Goal: Task Accomplishment & Management: Complete application form

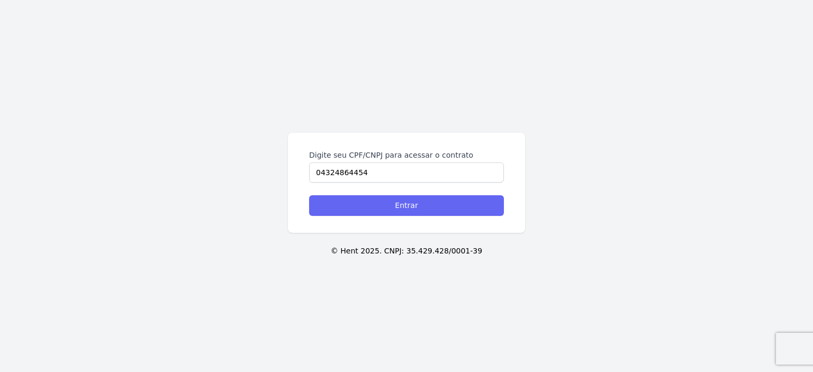
type input "04324864454"
click at [387, 209] on input "Entrar" at bounding box center [406, 205] width 195 height 21
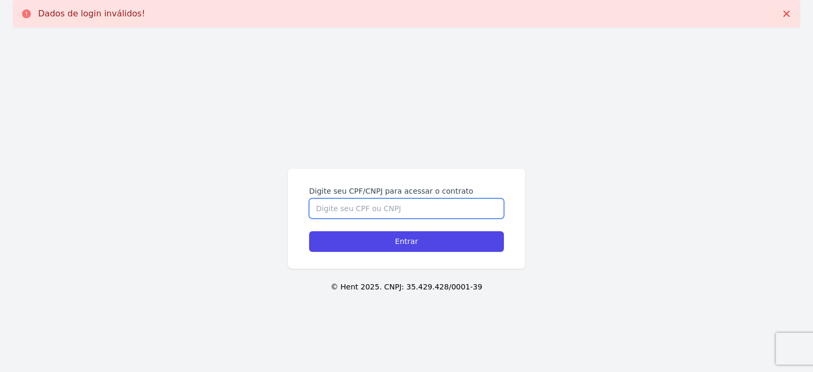
click at [360, 210] on input "Digite seu CPF/CNPJ para acessar o contrato" at bounding box center [406, 208] width 195 height 20
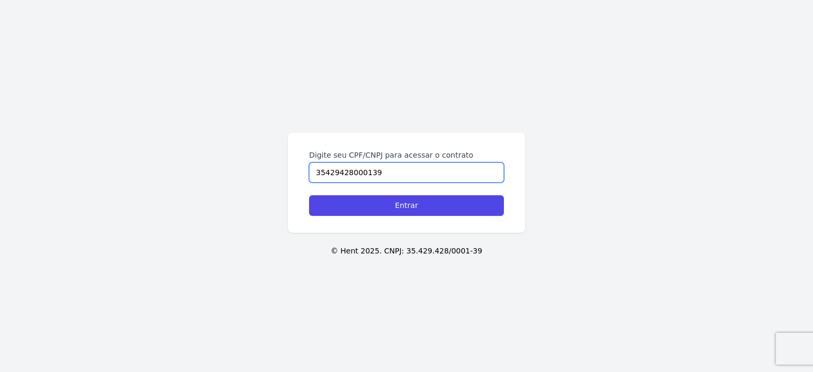
type input "35429428000139"
click at [309, 195] on input "Entrar" at bounding box center [406, 205] width 195 height 21
click at [396, 165] on input "Digite seu CPF/CNPJ para acessar o contrato" at bounding box center [406, 172] width 195 height 20
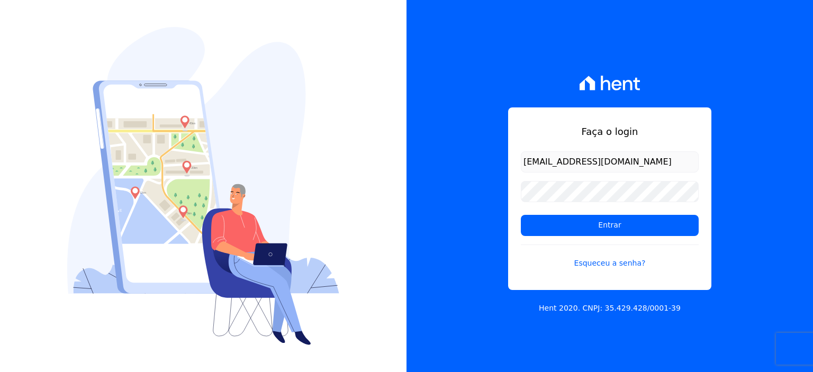
type input "[EMAIL_ADDRESS][DOMAIN_NAME]"
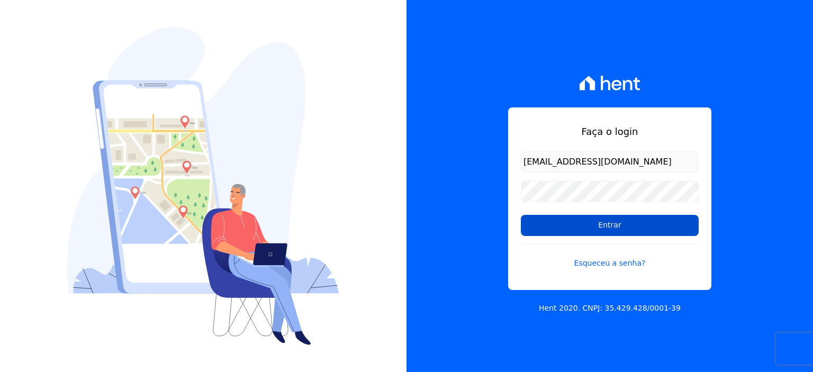
click at [591, 226] on input "Entrar" at bounding box center [610, 225] width 178 height 21
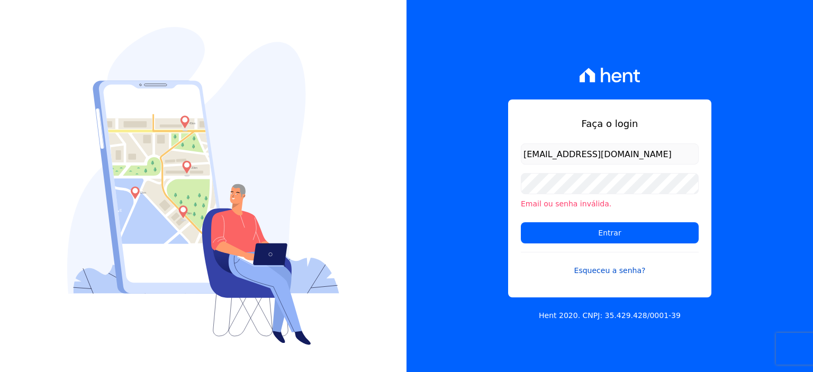
click at [608, 273] on link "Esqueceu a senha?" at bounding box center [610, 264] width 178 height 24
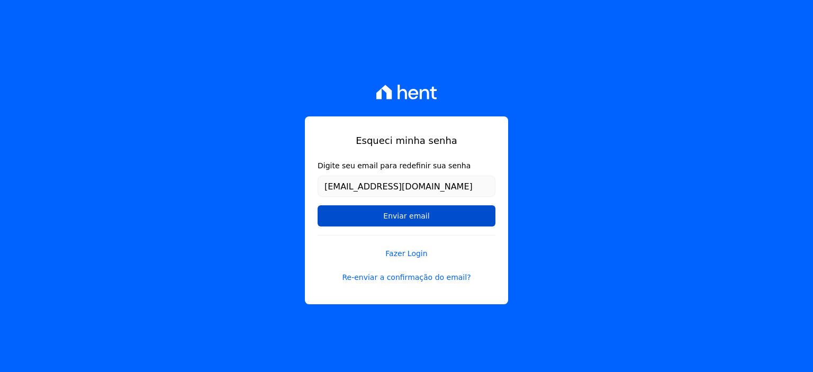
click at [439, 213] on input "Enviar email" at bounding box center [407, 215] width 178 height 21
click at [397, 219] on input "Enviar email" at bounding box center [407, 215] width 178 height 21
click at [413, 220] on input "Enviar email" at bounding box center [407, 215] width 178 height 21
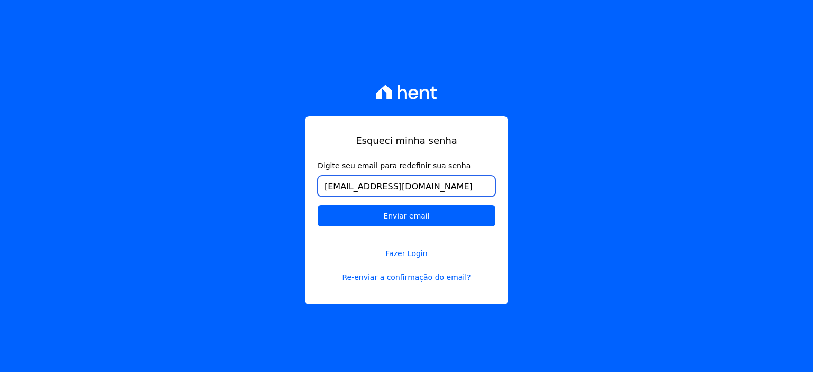
click at [417, 189] on input "[EMAIL_ADDRESS][DOMAIN_NAME]" at bounding box center [407, 186] width 178 height 21
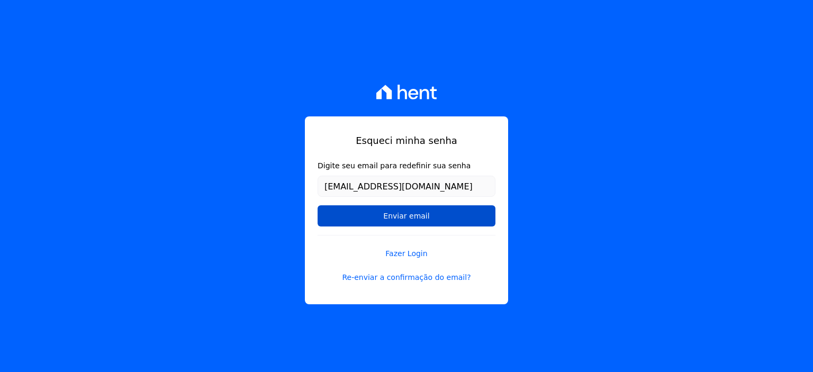
click at [436, 209] on input "Enviar email" at bounding box center [407, 215] width 178 height 21
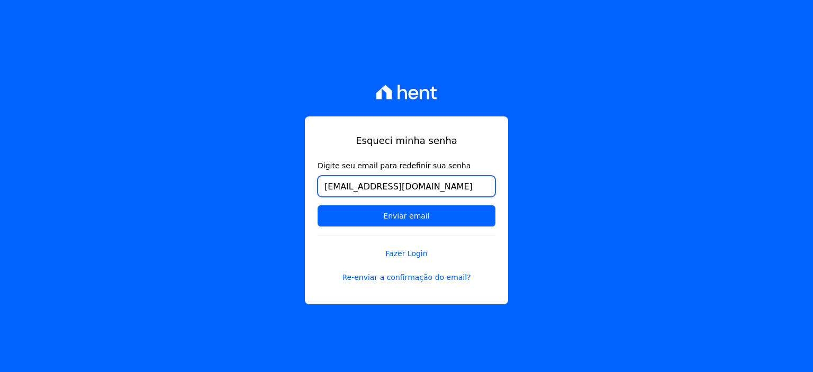
click at [441, 196] on input "[EMAIL_ADDRESS][DOMAIN_NAME]" at bounding box center [407, 186] width 178 height 21
click at [441, 195] on input "[EMAIL_ADDRESS][DOMAIN_NAME]" at bounding box center [407, 186] width 178 height 21
click at [441, 196] on input "[EMAIL_ADDRESS][DOMAIN_NAME]" at bounding box center [407, 186] width 178 height 21
click at [449, 189] on input "[EMAIL_ADDRESS][DOMAIN_NAME]" at bounding box center [407, 186] width 178 height 21
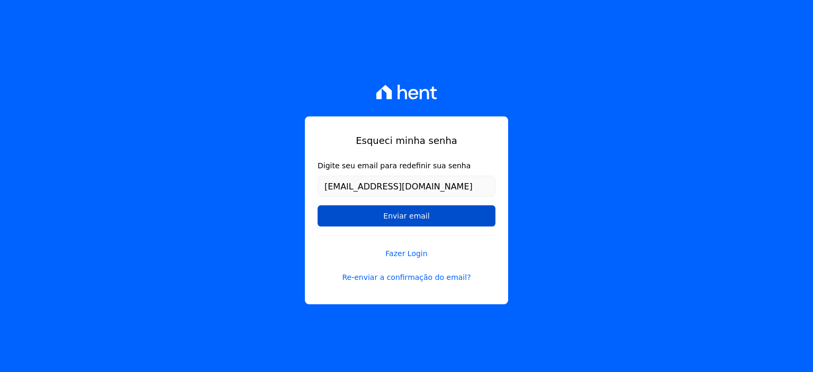
click at [471, 215] on input "Enviar email" at bounding box center [407, 215] width 178 height 21
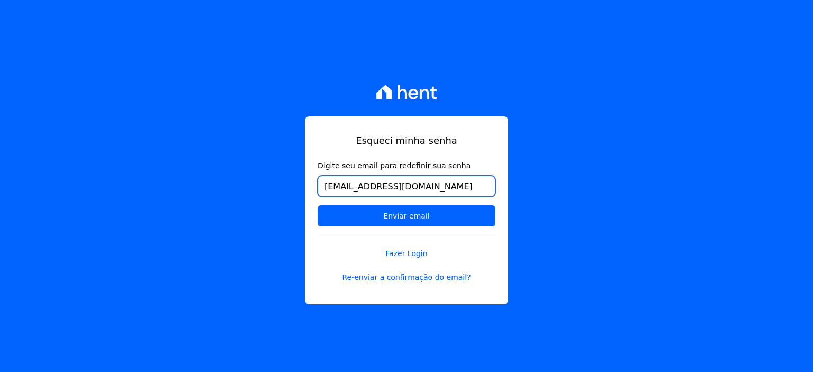
click at [432, 188] on input "[EMAIL_ADDRESS][DOMAIN_NAME]" at bounding box center [407, 186] width 178 height 21
type input "w"
type input "[EMAIL_ADDRESS][DOMAIN_NAME]"
click at [318, 205] on input "Enviar email" at bounding box center [407, 215] width 178 height 21
click at [405, 276] on link "Re-enviar a confirmação do email?" at bounding box center [407, 277] width 178 height 11
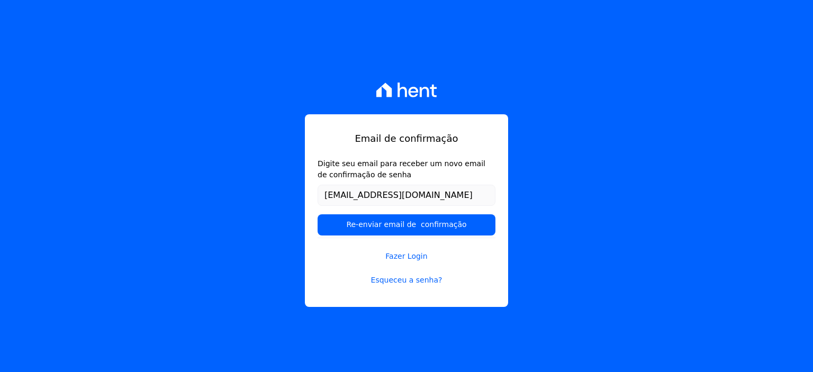
type input "[EMAIL_ADDRESS][DOMAIN_NAME]"
click at [318, 214] on input "Re-enviar email de confirmação" at bounding box center [407, 224] width 178 height 21
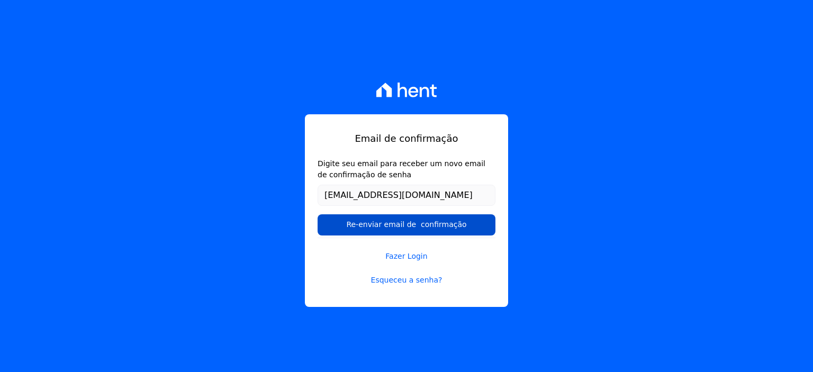
click at [396, 225] on input "Re-enviar email de confirmação" at bounding box center [407, 224] width 178 height 21
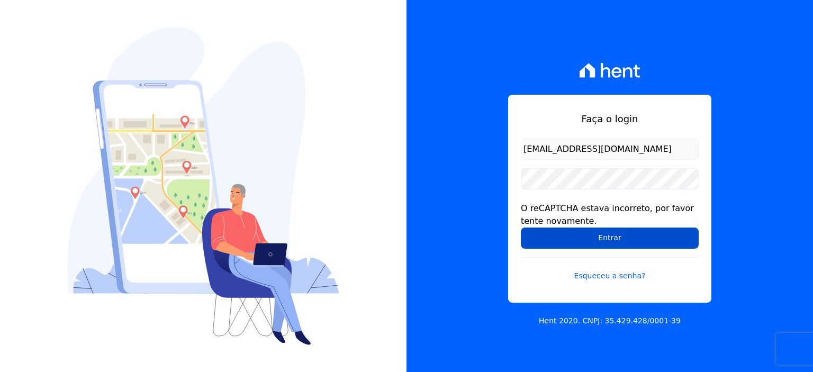
click at [611, 241] on input "Entrar" at bounding box center [610, 238] width 178 height 21
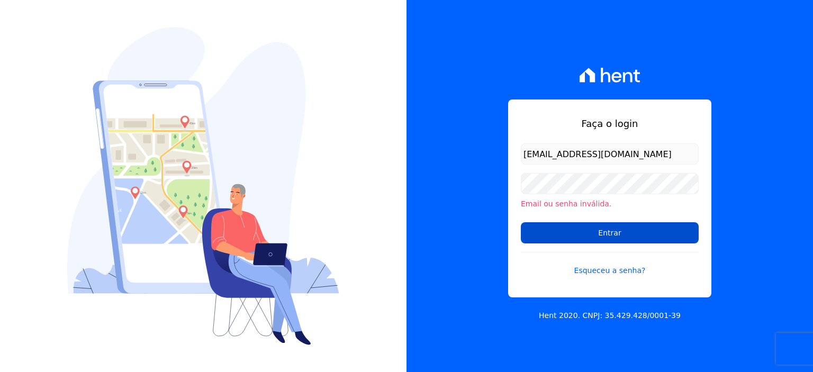
click at [594, 232] on input "Entrar" at bounding box center [610, 232] width 178 height 21
click at [557, 238] on input "Entrar" at bounding box center [610, 232] width 178 height 21
click at [559, 236] on input "Entrar" at bounding box center [610, 232] width 178 height 21
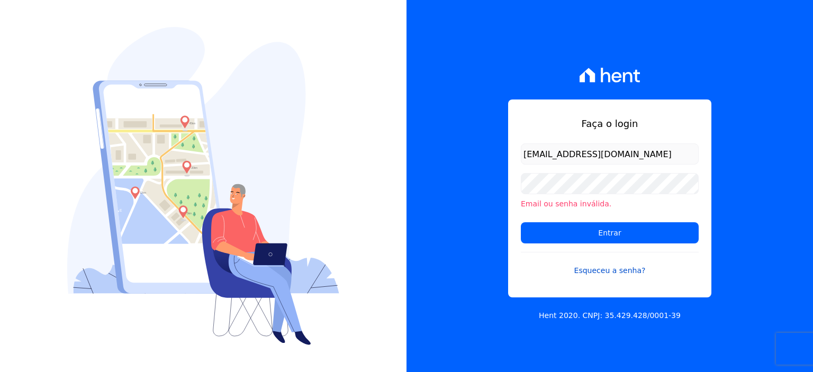
click at [600, 272] on link "Esqueceu a senha?" at bounding box center [610, 264] width 178 height 24
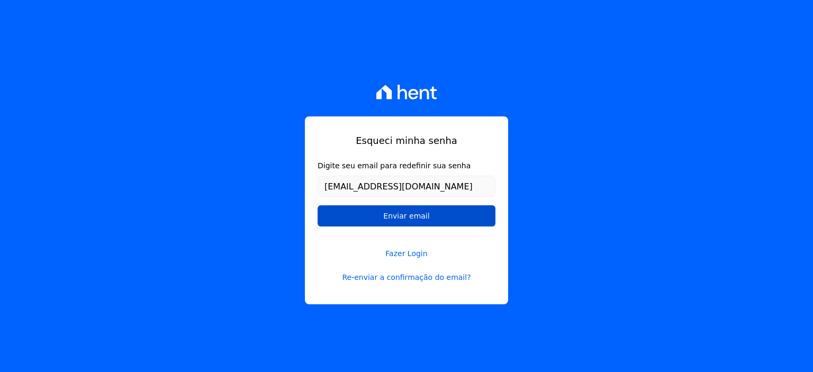
type input "[EMAIL_ADDRESS][DOMAIN_NAME]"
click at [419, 212] on input "Enviar email" at bounding box center [407, 215] width 178 height 21
click at [318, 205] on input "Enviar email" at bounding box center [407, 215] width 178 height 21
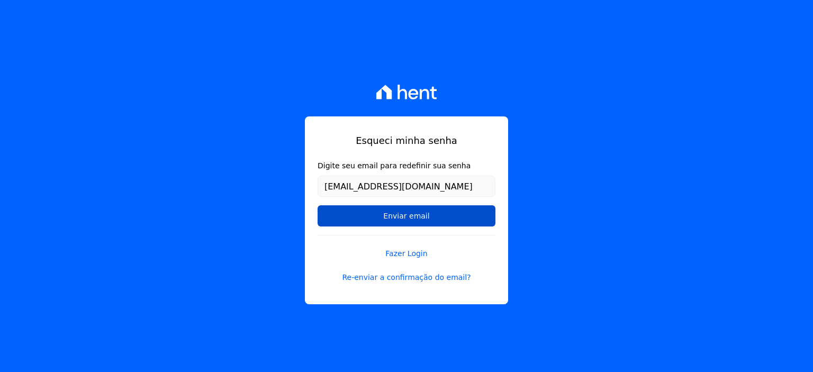
click at [318, 205] on input "Enviar email" at bounding box center [407, 215] width 178 height 21
click at [420, 211] on input "Enviar email" at bounding box center [407, 215] width 178 height 21
click at [419, 220] on input "Enviar email" at bounding box center [407, 215] width 178 height 21
click at [420, 220] on input "Enviar email" at bounding box center [407, 215] width 178 height 21
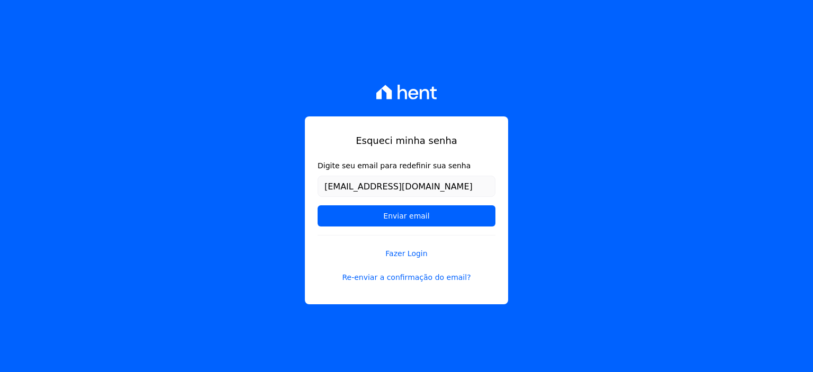
click at [416, 88] on icon at bounding box center [406, 92] width 61 height 15
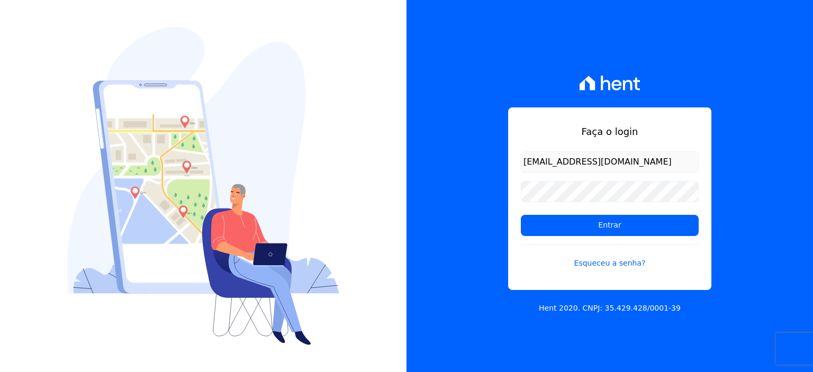
type input "[EMAIL_ADDRESS][DOMAIN_NAME]"
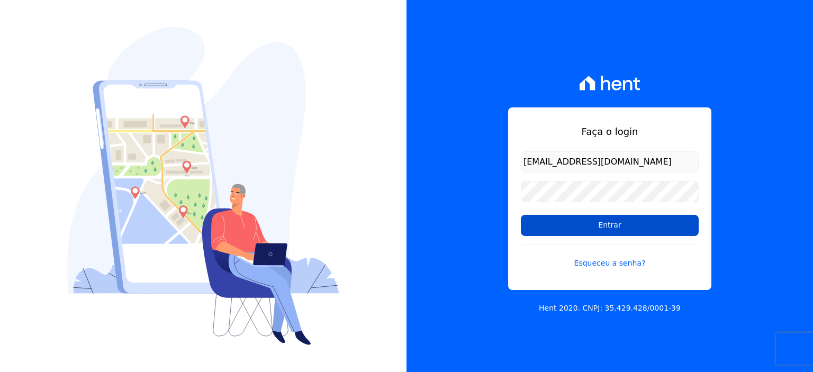
click at [624, 218] on input "Entrar" at bounding box center [610, 225] width 178 height 21
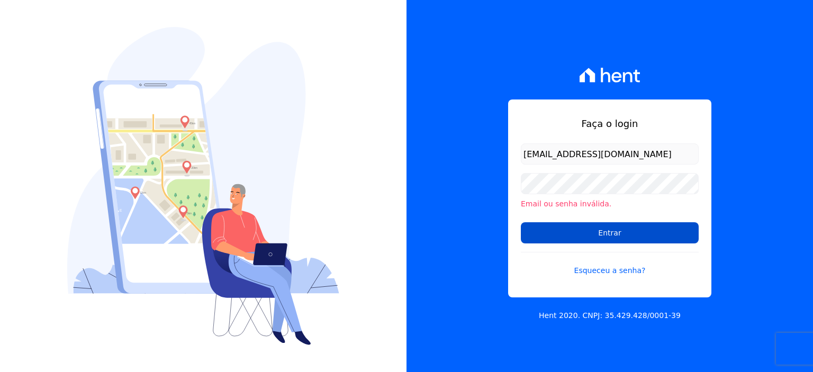
click at [575, 236] on input "Entrar" at bounding box center [610, 232] width 178 height 21
click at [631, 232] on input "Entrar" at bounding box center [610, 232] width 178 height 21
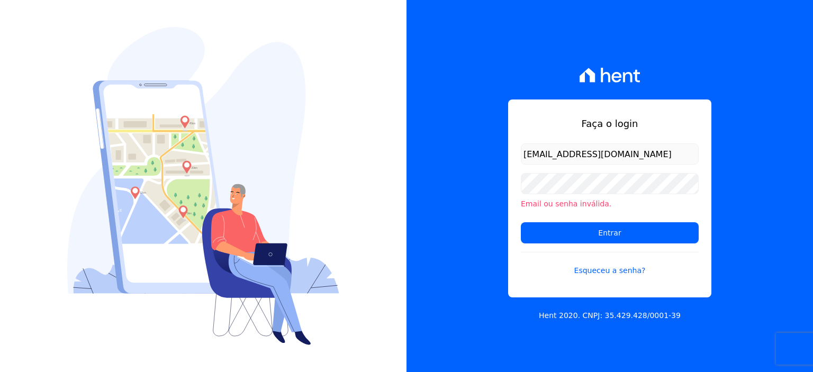
click at [748, 181] on div "Faça o login [EMAIL_ADDRESS][DOMAIN_NAME] Email ou senha inválida. Entrar Esque…" at bounding box center [609, 186] width 406 height 372
click at [617, 274] on link "Esqueceu a senha?" at bounding box center [610, 264] width 178 height 24
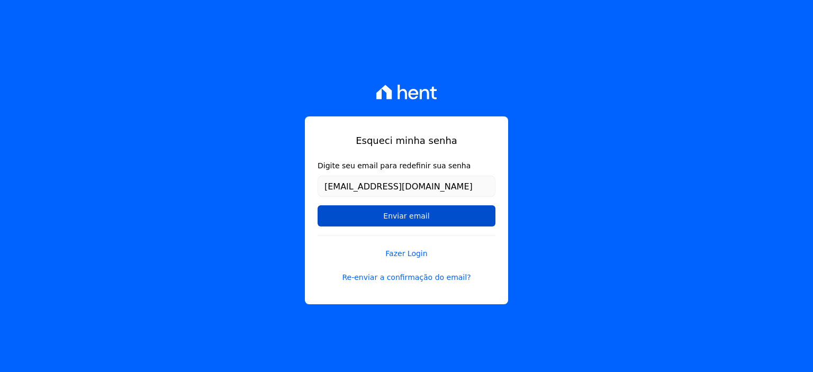
type input "[EMAIL_ADDRESS][DOMAIN_NAME]"
click at [409, 219] on input "Enviar email" at bounding box center [407, 215] width 178 height 21
click at [429, 224] on input "Enviar email" at bounding box center [407, 215] width 178 height 21
click at [425, 217] on input "Enviar email" at bounding box center [407, 215] width 178 height 21
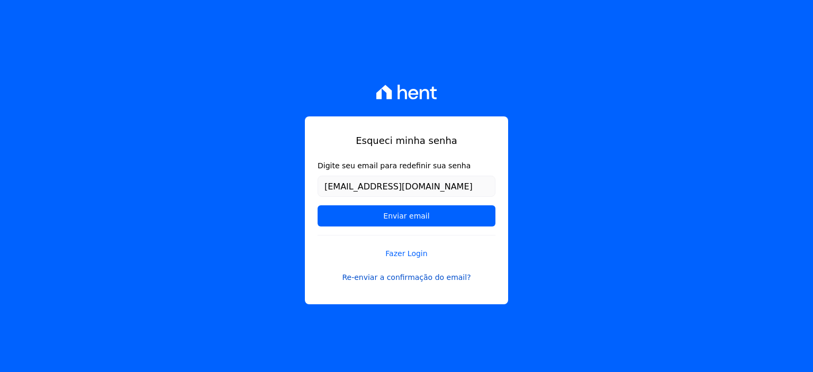
click at [428, 279] on link "Re-enviar a confirmação do email?" at bounding box center [407, 277] width 178 height 11
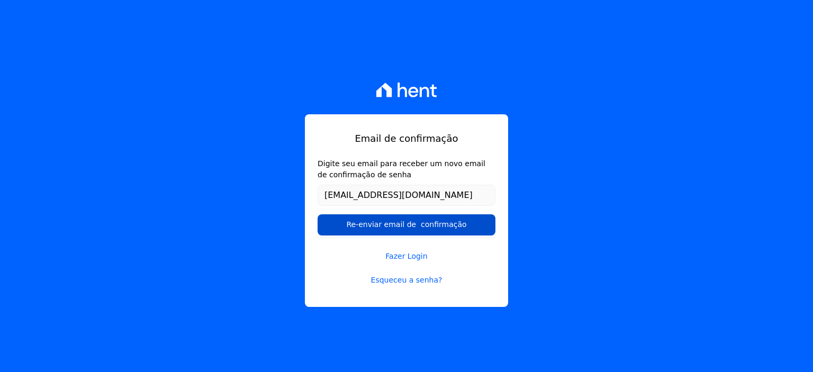
type input "[EMAIL_ADDRESS][DOMAIN_NAME]"
click at [397, 224] on input "Re-enviar email de confirmação" at bounding box center [407, 224] width 178 height 21
click at [405, 226] on input "Re-enviar email de confirmação" at bounding box center [407, 224] width 178 height 21
click at [406, 226] on input "Re-enviar email de confirmação" at bounding box center [407, 224] width 178 height 21
